Goal: Obtain resource: Download file/media

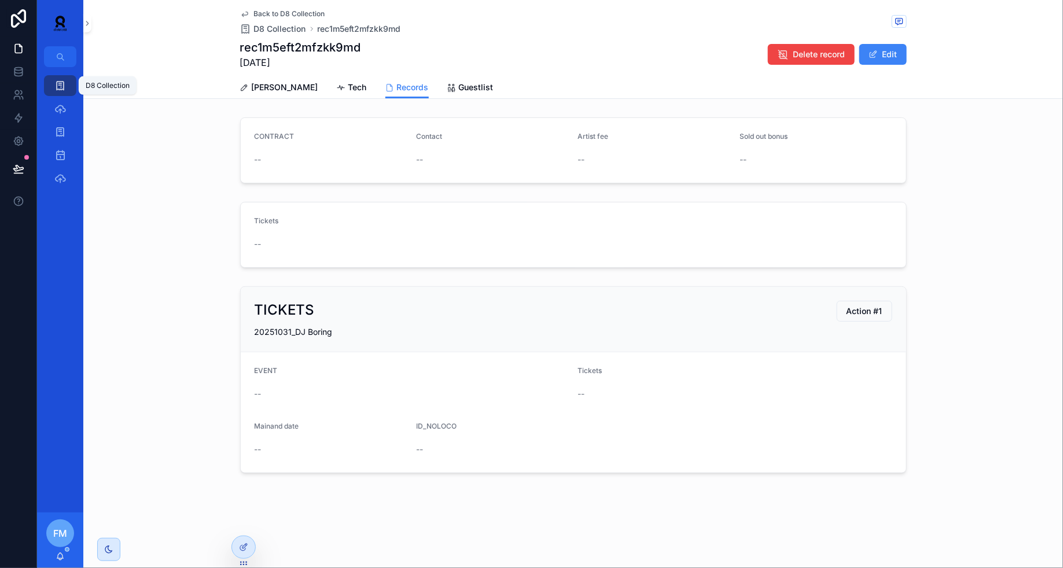
click at [72, 85] on link "D8 Collection" at bounding box center [60, 85] width 32 height 21
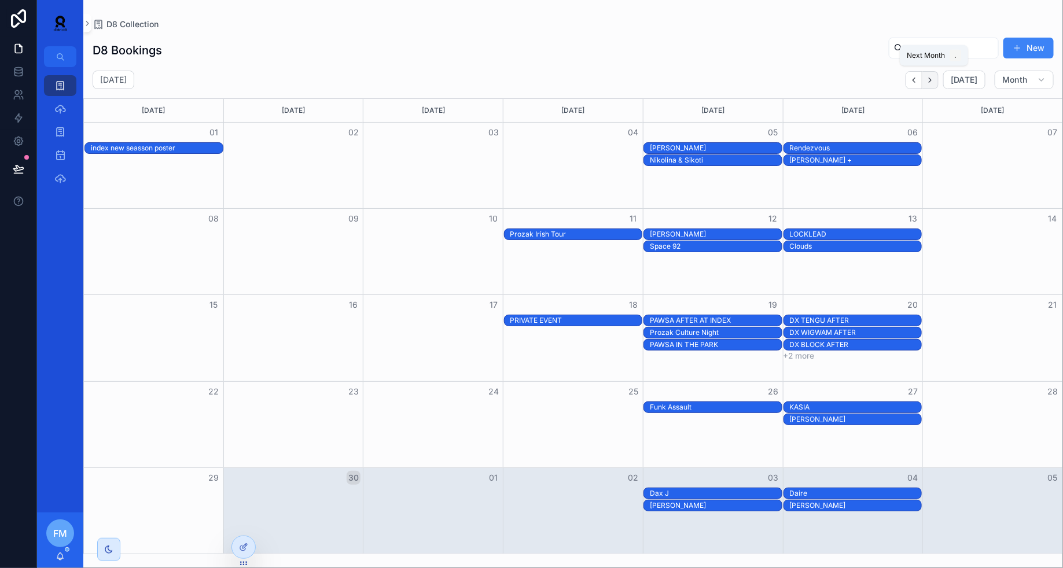
click at [939, 78] on button "Next" at bounding box center [931, 80] width 16 height 18
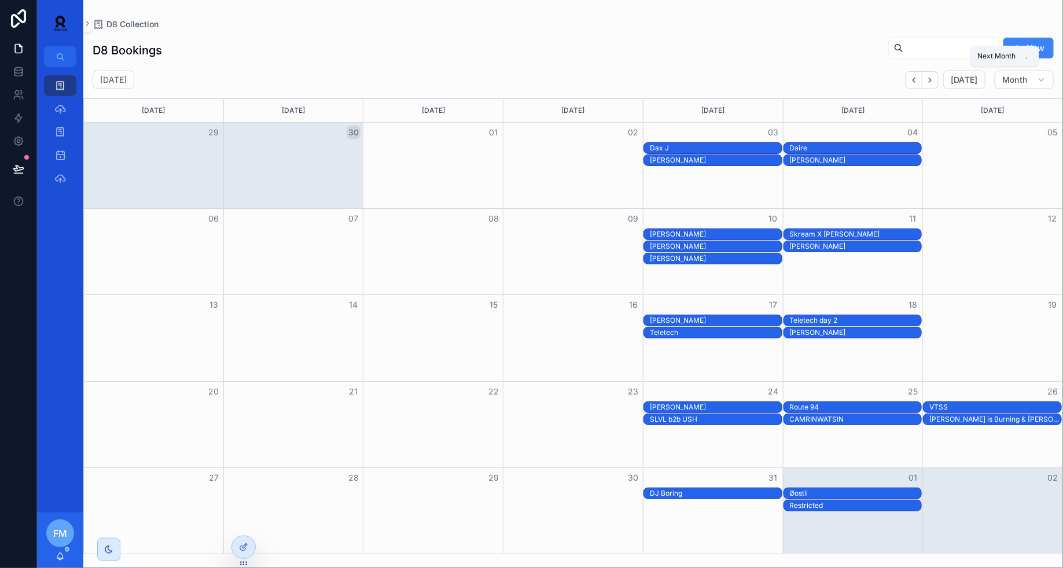
click at [939, 78] on button "Next" at bounding box center [931, 80] width 16 height 18
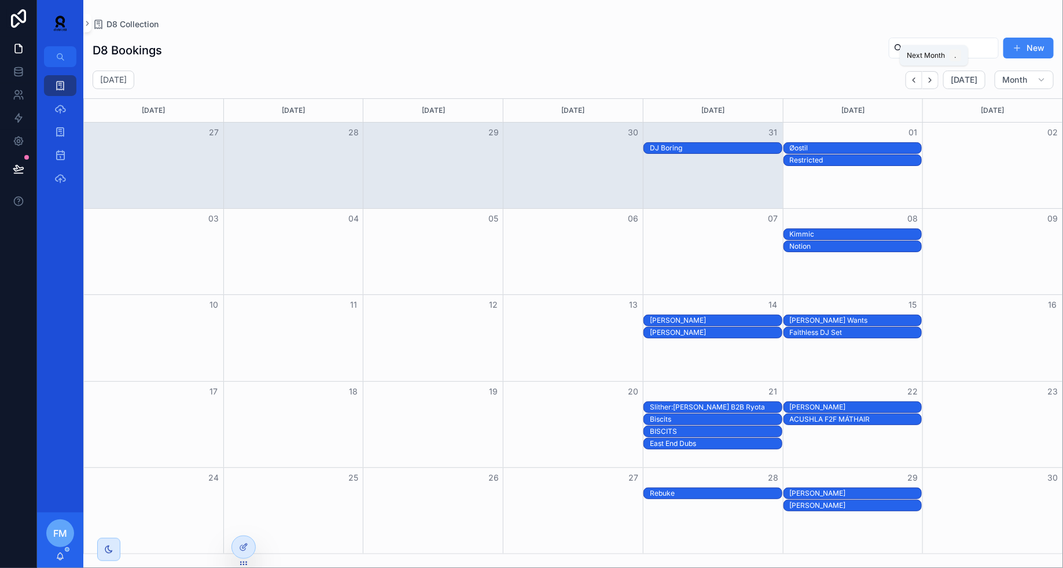
click at [939, 78] on button "Next" at bounding box center [931, 80] width 16 height 18
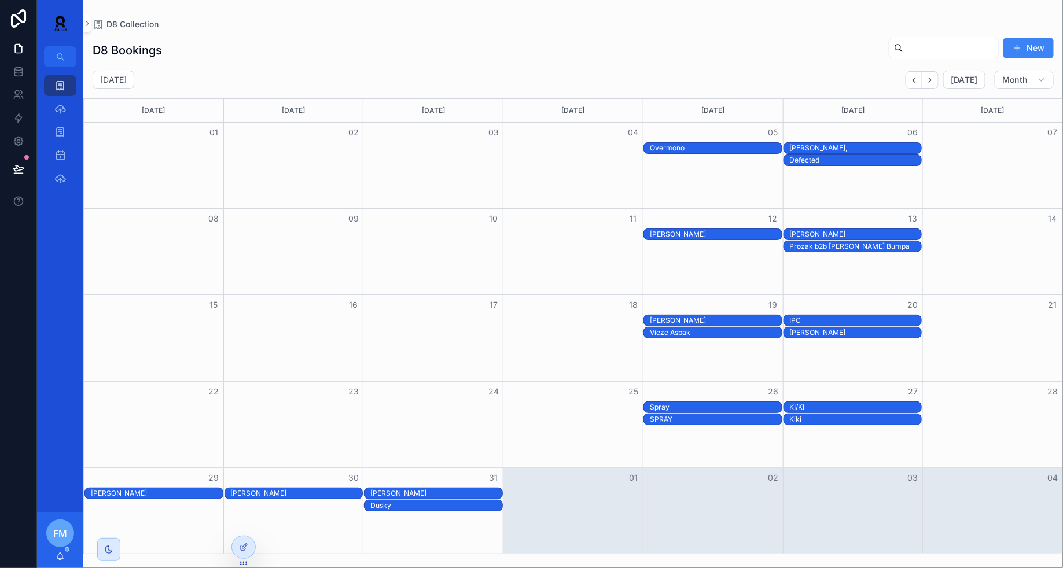
click at [803, 144] on div "[PERSON_NAME]," at bounding box center [856, 148] width 132 height 9
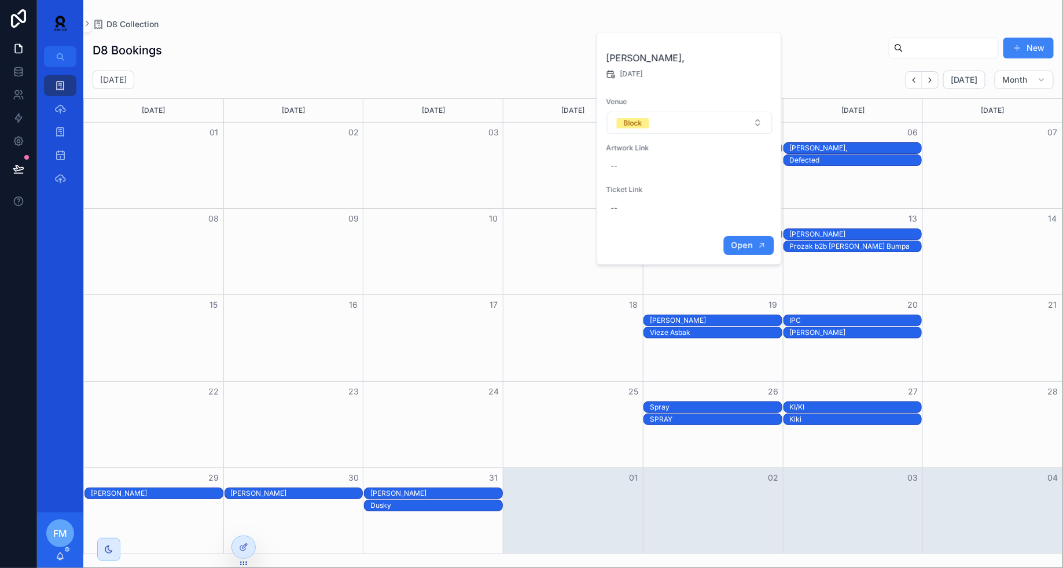
click at [743, 250] on button "Open" at bounding box center [749, 245] width 50 height 19
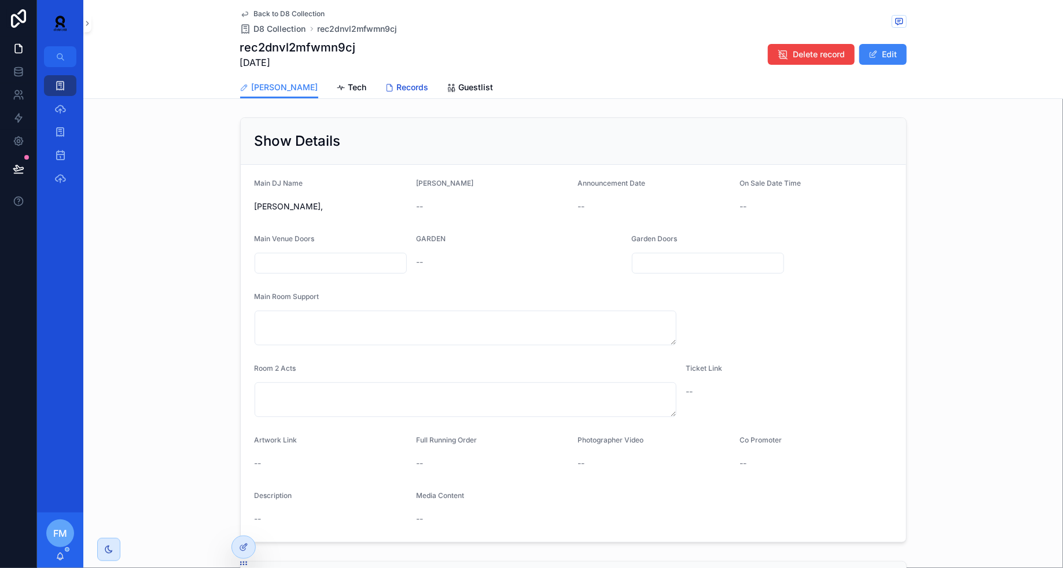
click at [397, 85] on span "Records" at bounding box center [413, 88] width 32 height 12
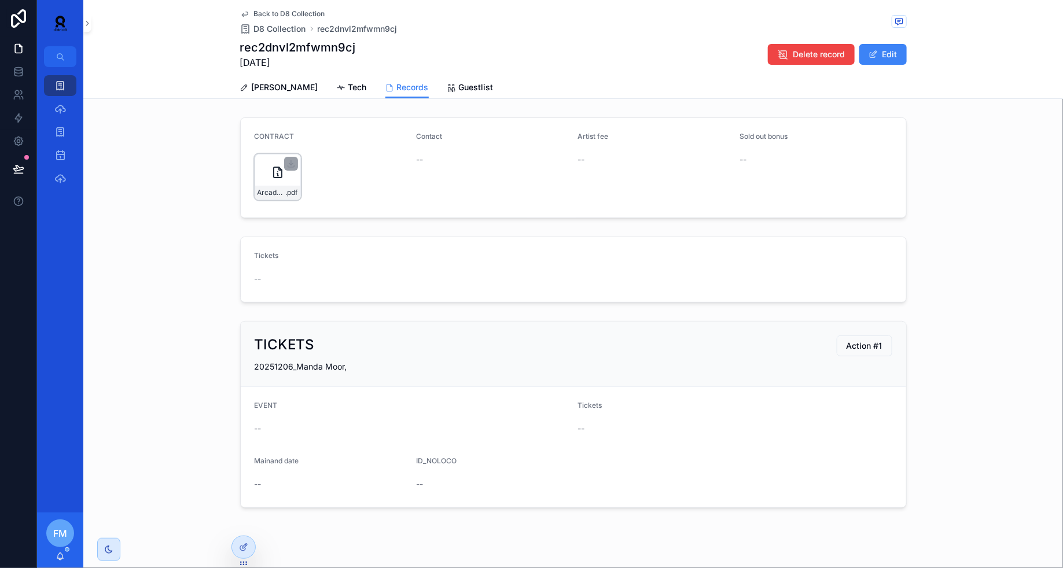
click at [274, 184] on div "Arcade-Talent-Agency-Contract-for-Manda-Moor-06-12-2025---Signed .pdf" at bounding box center [278, 177] width 46 height 46
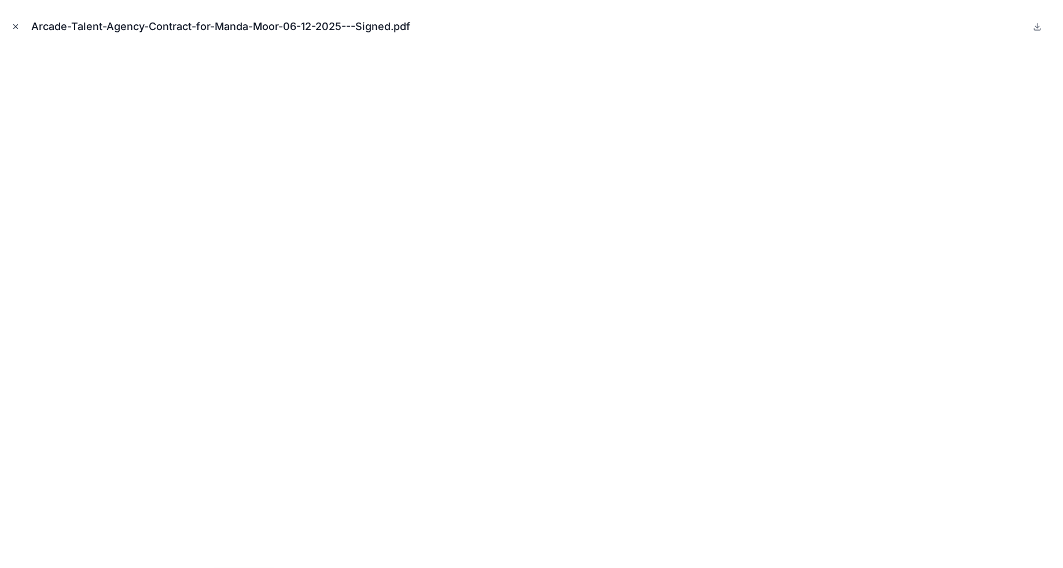
click at [12, 27] on icon "Close modal" at bounding box center [16, 27] width 8 height 8
